Goal: Task Accomplishment & Management: Manage account settings

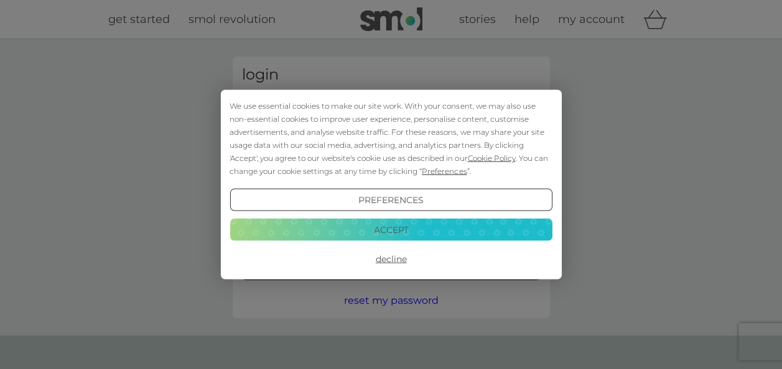
click at [387, 262] on button "Decline" at bounding box center [391, 259] width 322 height 22
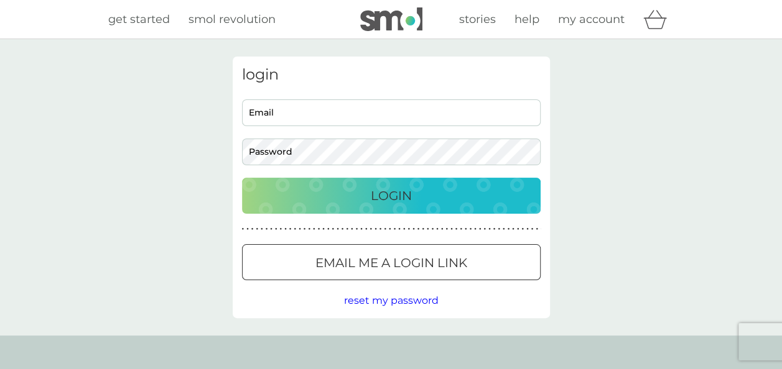
click at [410, 257] on div at bounding box center [391, 263] width 45 height 13
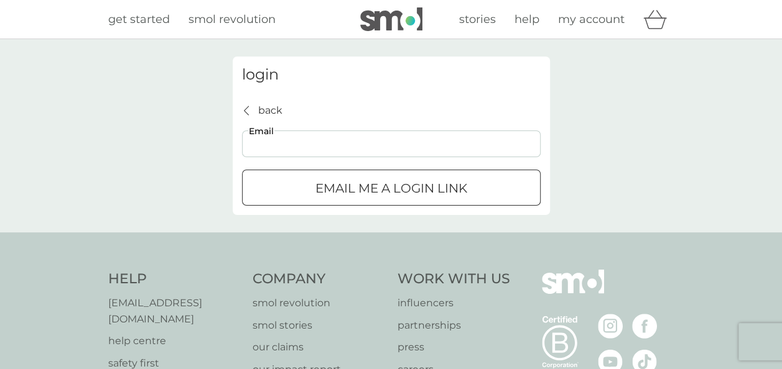
click at [335, 148] on input "Email" at bounding box center [391, 144] width 299 height 27
type input "georgiatuohy1@gmail.com"
click at [337, 182] on p "Email me a login link" at bounding box center [391, 189] width 152 height 20
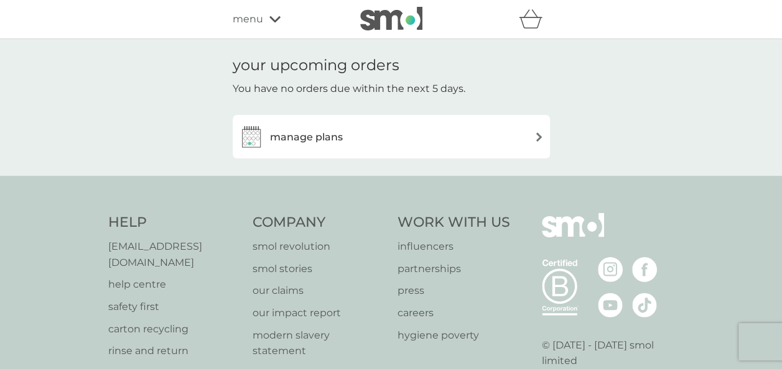
click at [389, 136] on div "manage plans" at bounding box center [391, 136] width 305 height 25
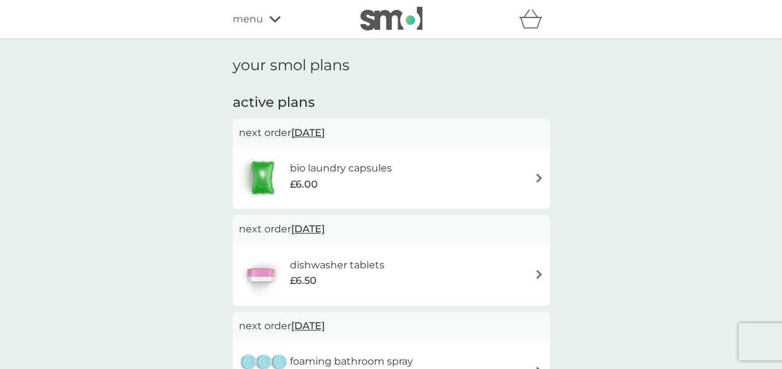
click at [372, 168] on h6 "bio laundry capsules" at bounding box center [340, 168] width 102 height 16
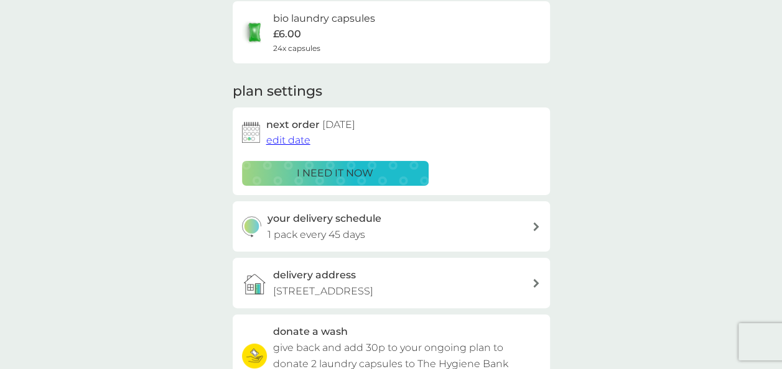
scroll to position [119, 0]
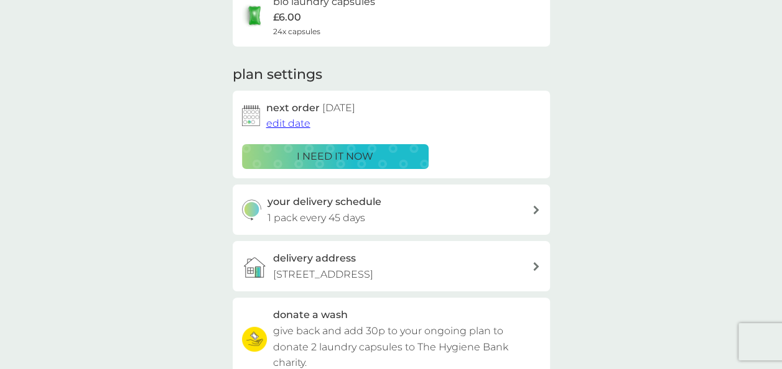
click at [361, 149] on p "i need it now" at bounding box center [335, 157] width 77 height 16
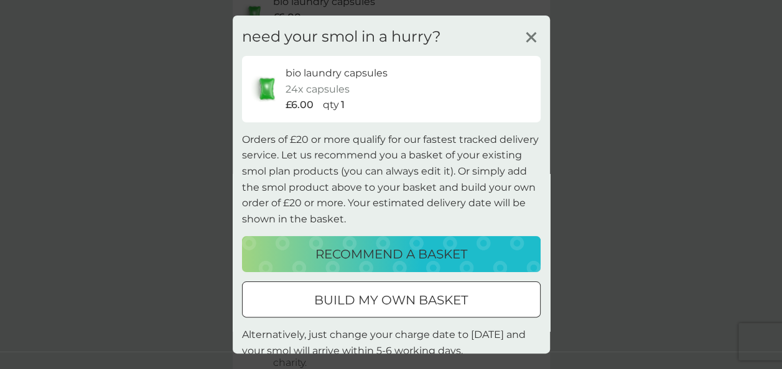
scroll to position [34, 0]
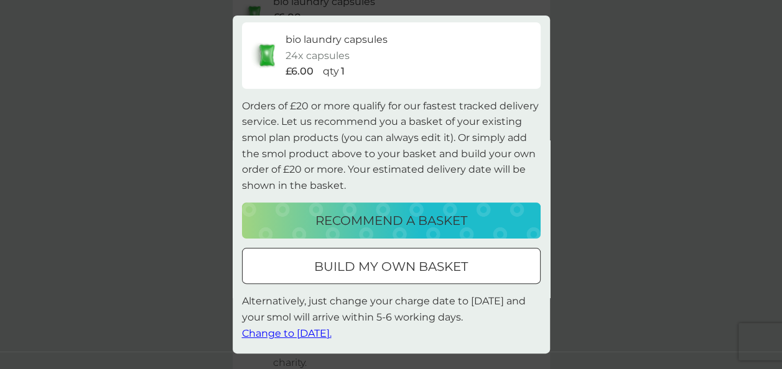
click at [327, 333] on span "Change to [DATE]." at bounding box center [287, 334] width 90 height 12
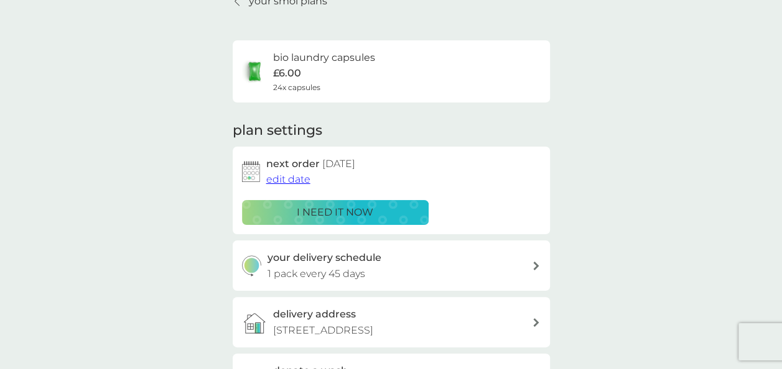
scroll to position [65, 0]
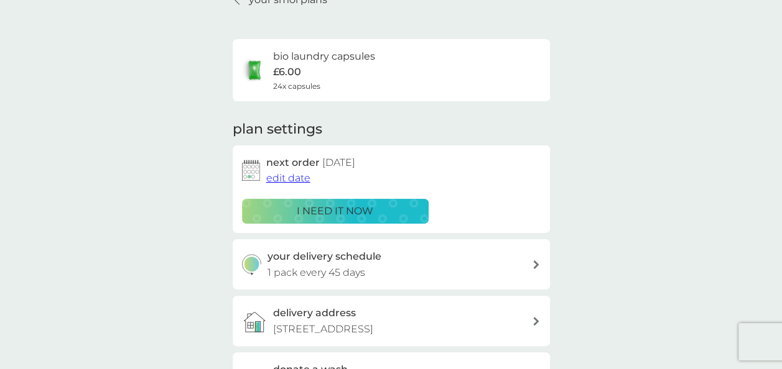
click at [406, 260] on div "your delivery schedule 1 pack every 45 days" at bounding box center [399, 265] width 264 height 32
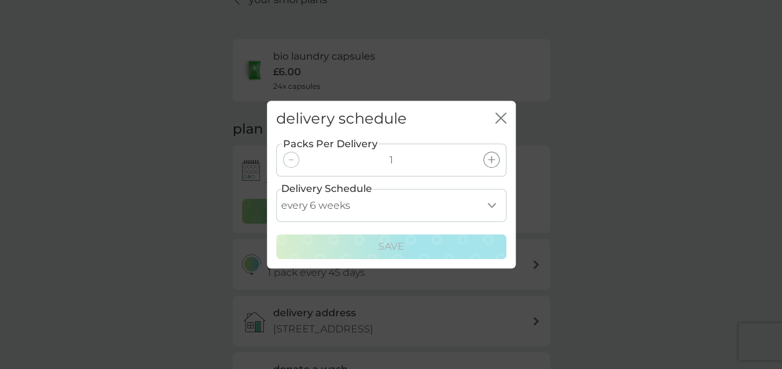
click at [488, 205] on select "every 1 week every 2 weeks every 3 weeks every 4 weeks every 5 weeks every 6 we…" at bounding box center [391, 205] width 230 height 33
select select "28"
click at [276, 189] on select "every 1 week every 2 weeks every 3 weeks every 4 weeks every 5 weeks every 6 we…" at bounding box center [391, 205] width 230 height 33
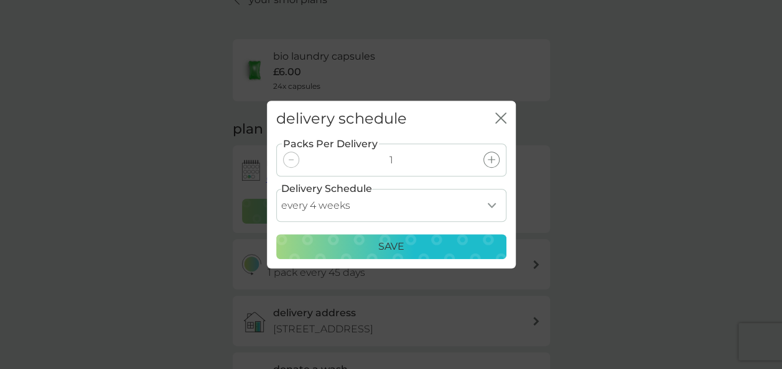
click at [394, 249] on p "Save" at bounding box center [391, 247] width 26 height 16
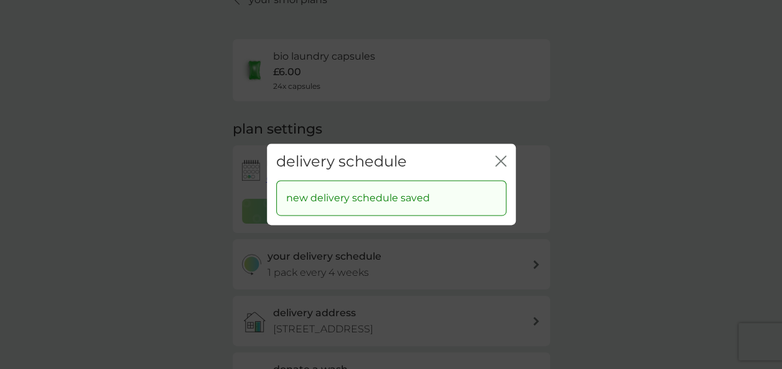
click at [503, 160] on icon "close" at bounding box center [500, 160] width 11 height 11
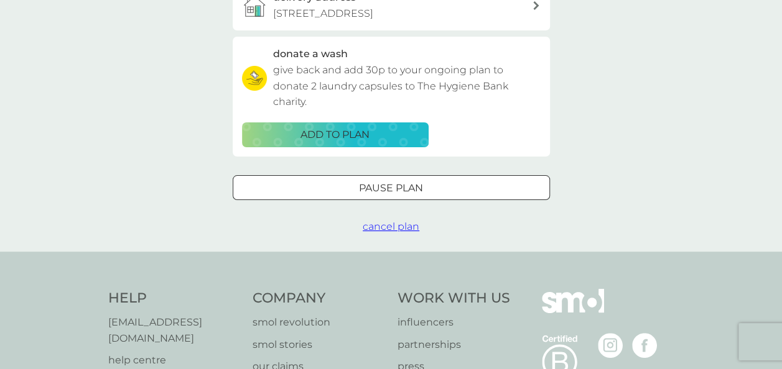
scroll to position [0, 0]
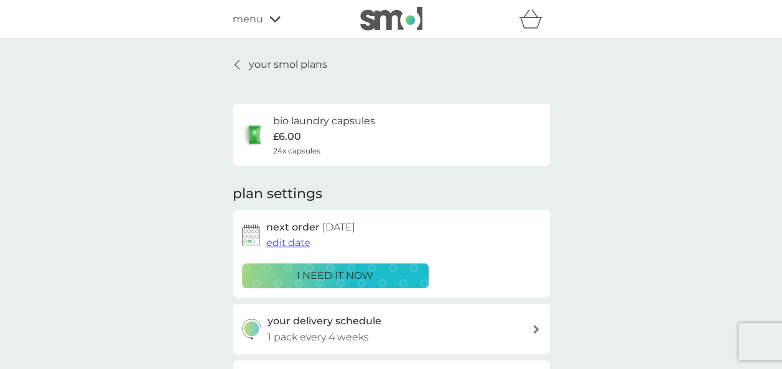
click at [268, 60] on p "your smol plans" at bounding box center [288, 65] width 78 height 16
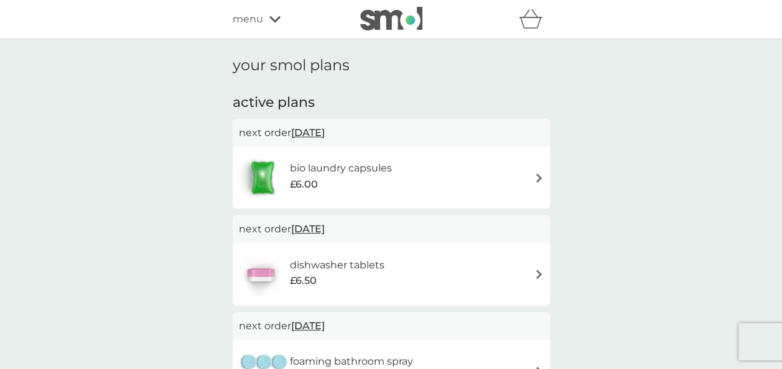
click at [264, 20] on div "menu" at bounding box center [286, 19] width 106 height 16
